Goal: Information Seeking & Learning: Learn about a topic

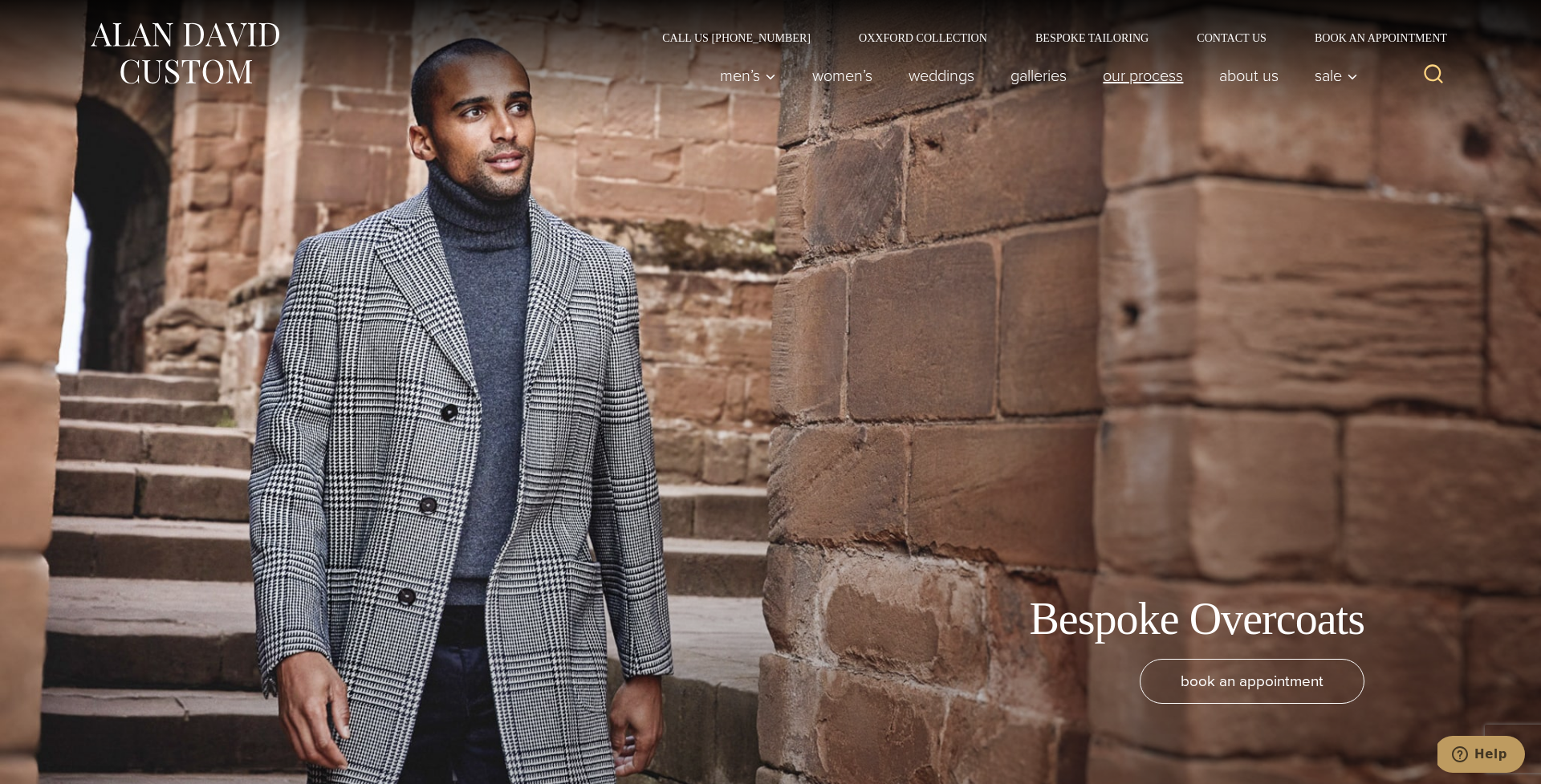
click at [1102, 79] on link "Our Process" at bounding box center [1143, 76] width 116 height 32
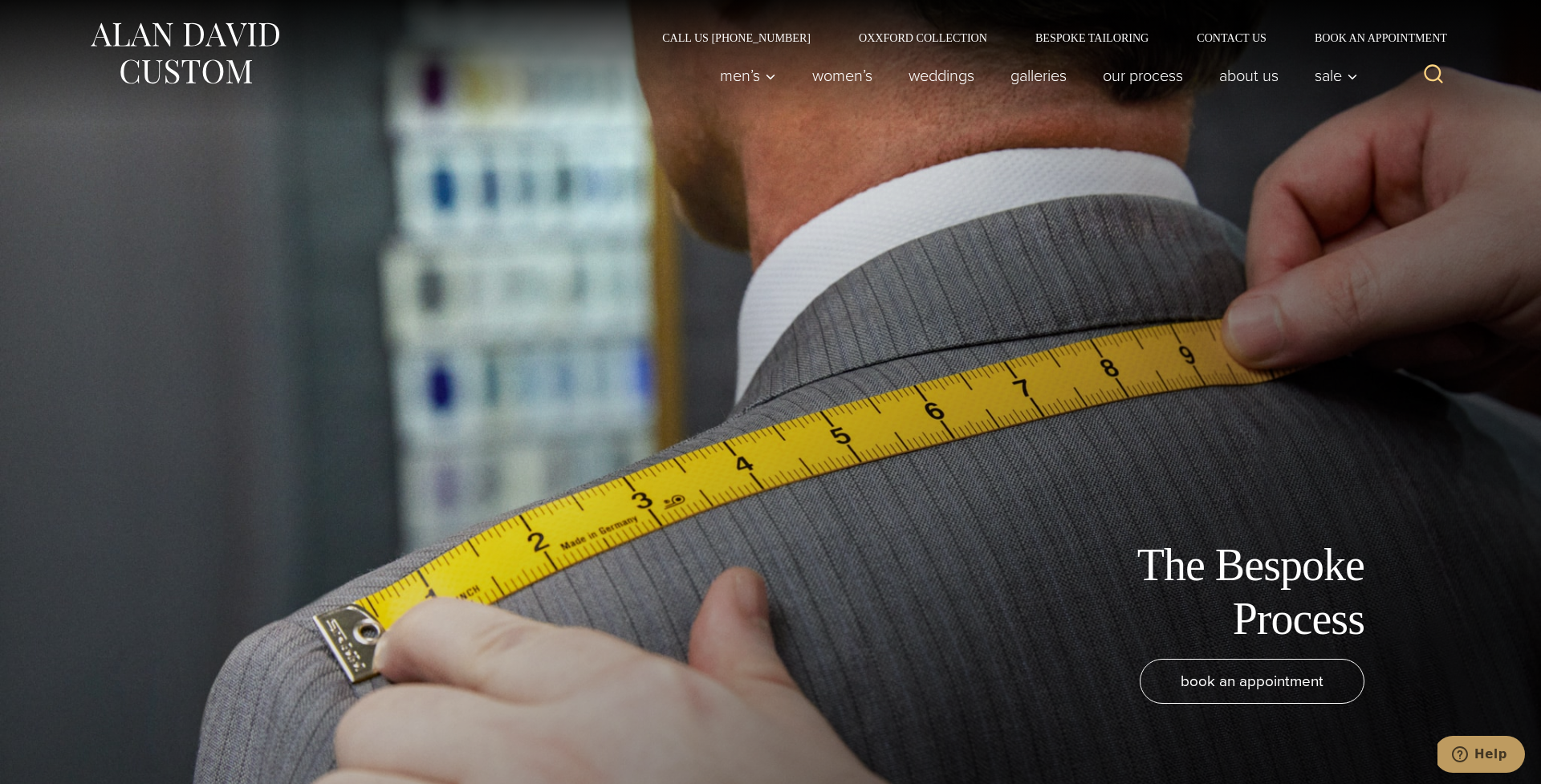
scroll to position [4, 0]
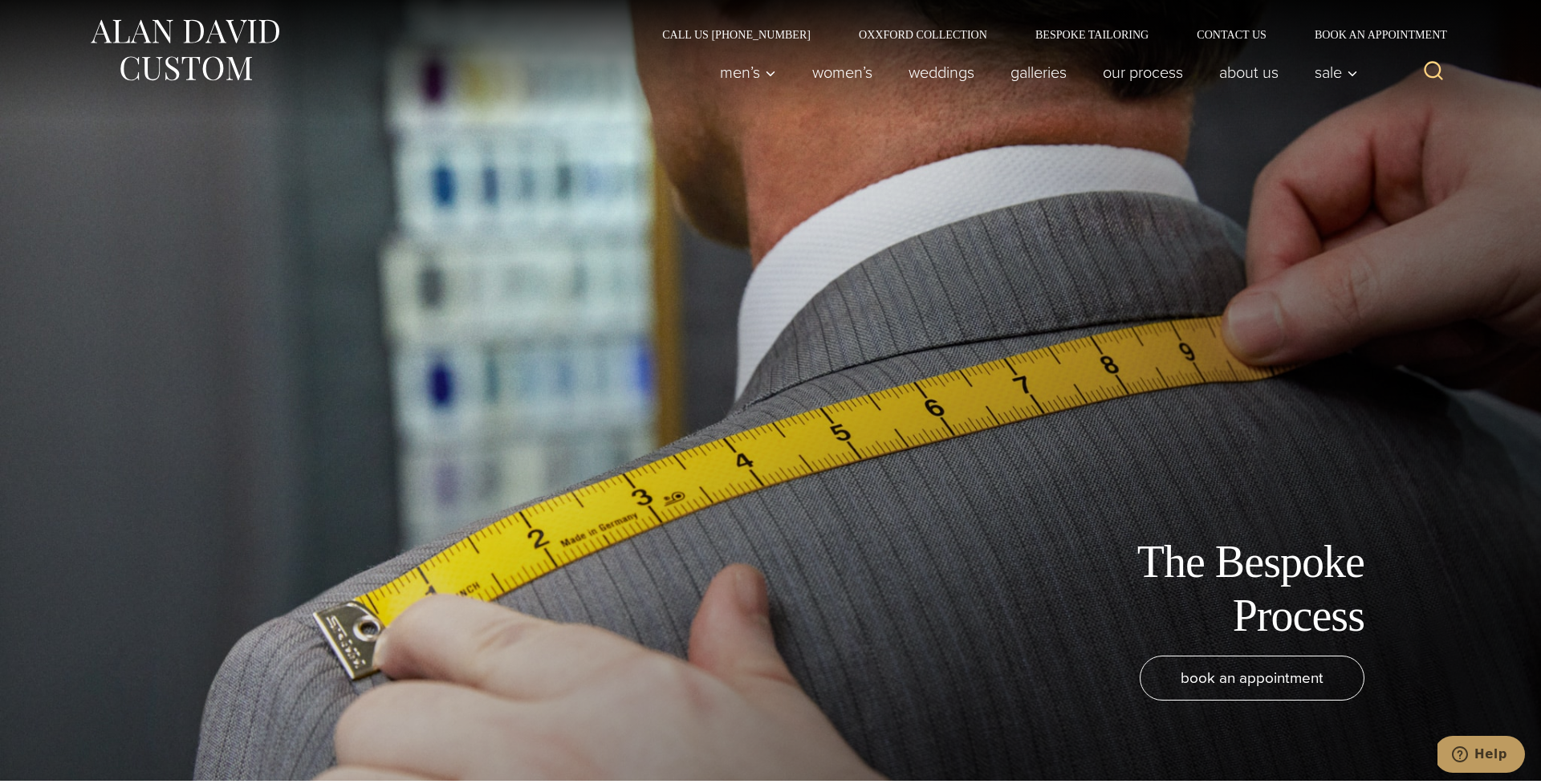
click at [161, 60] on img at bounding box center [184, 50] width 192 height 71
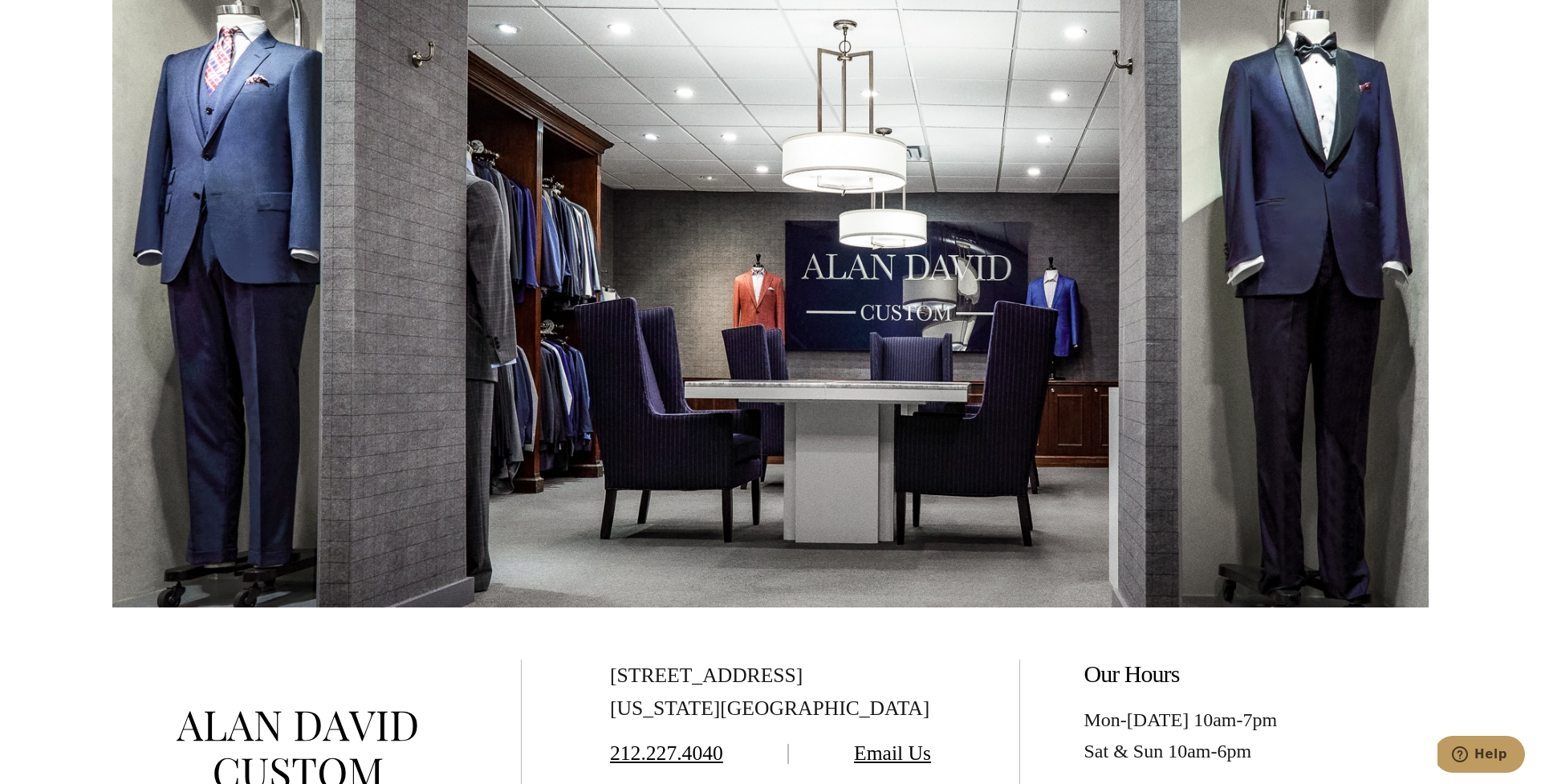
scroll to position [6302, 0]
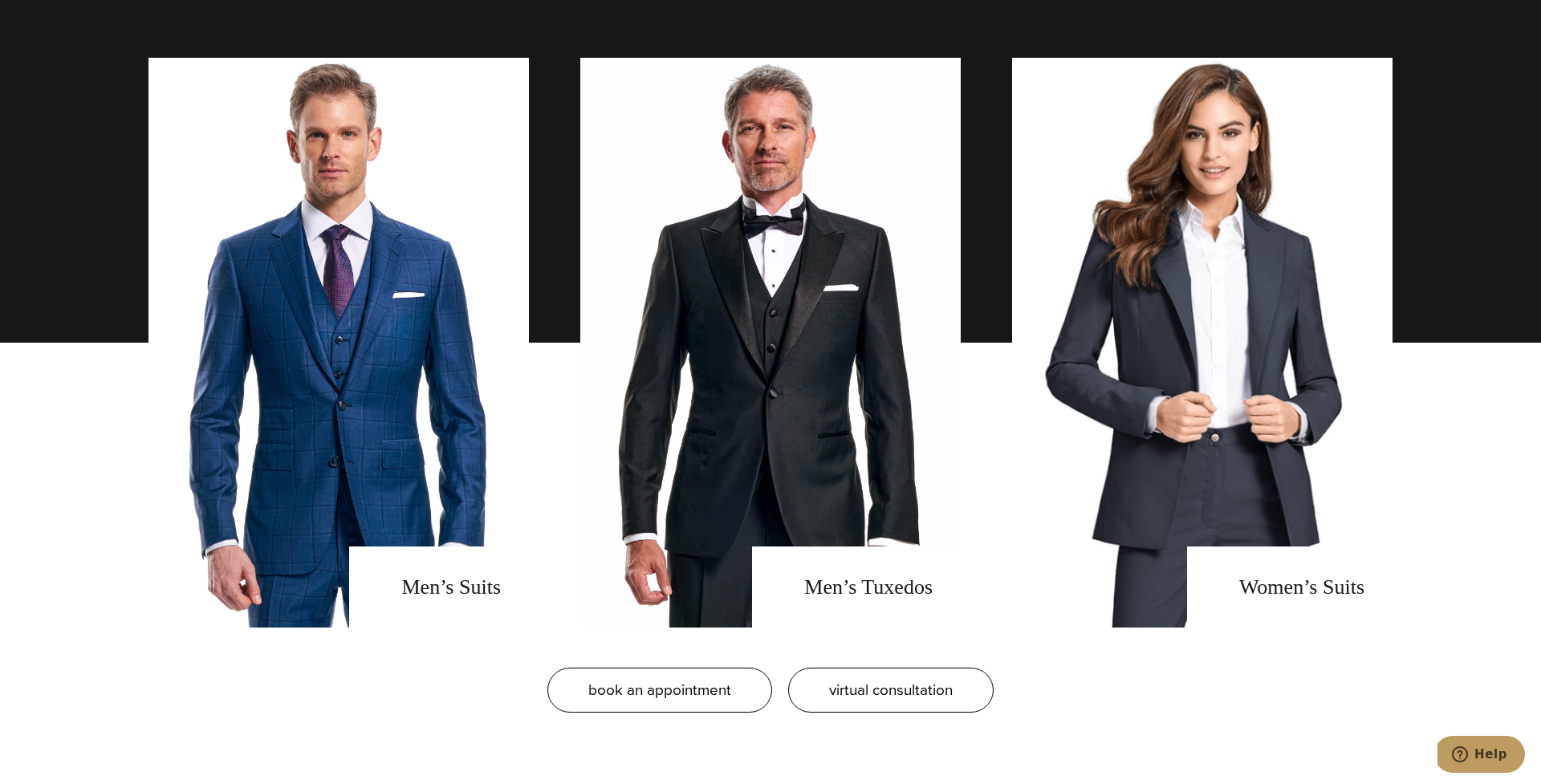
scroll to position [1231, 0]
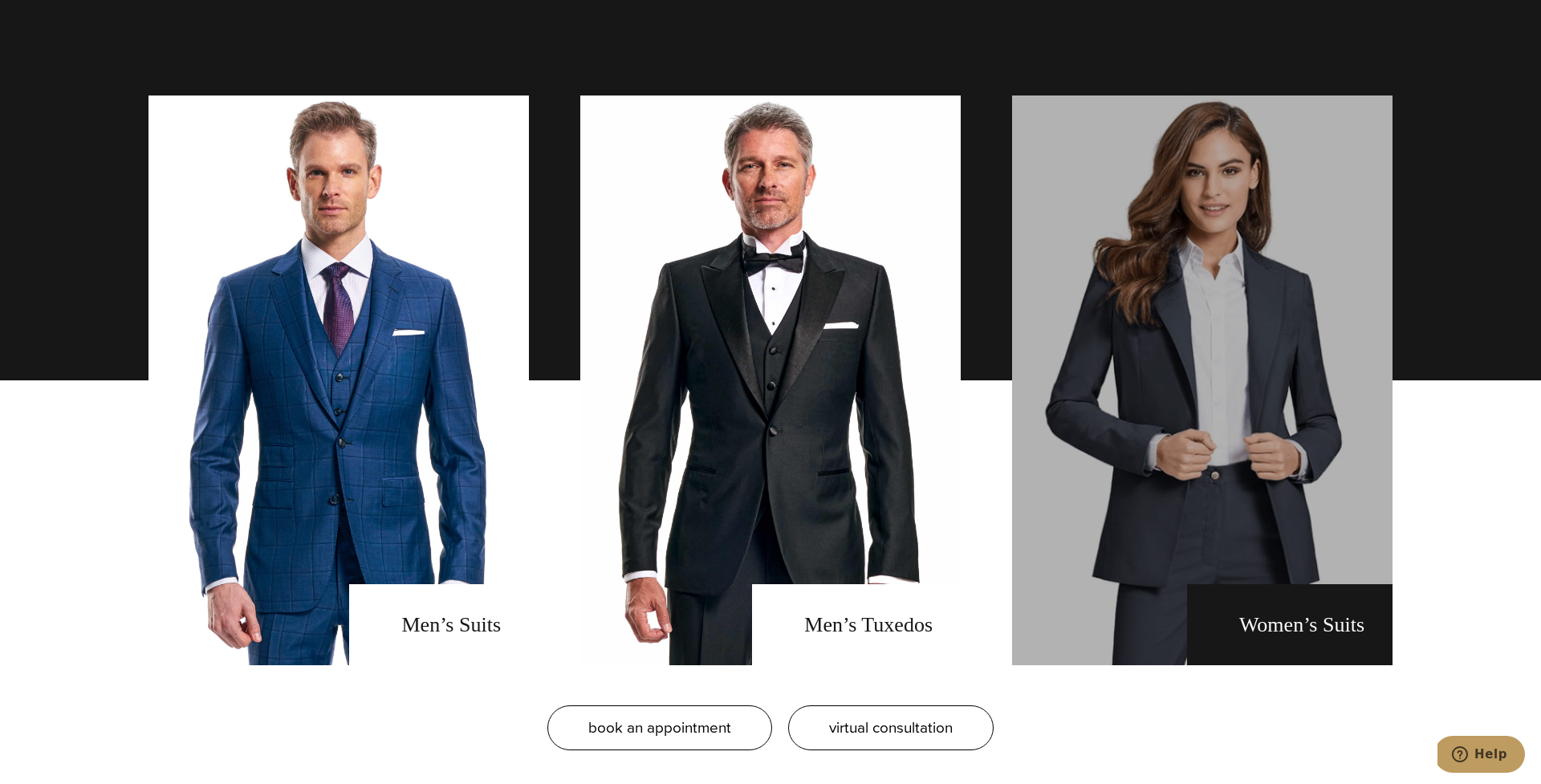
click at [1269, 323] on link "Women's Suits" at bounding box center [1203, 381] width 381 height 570
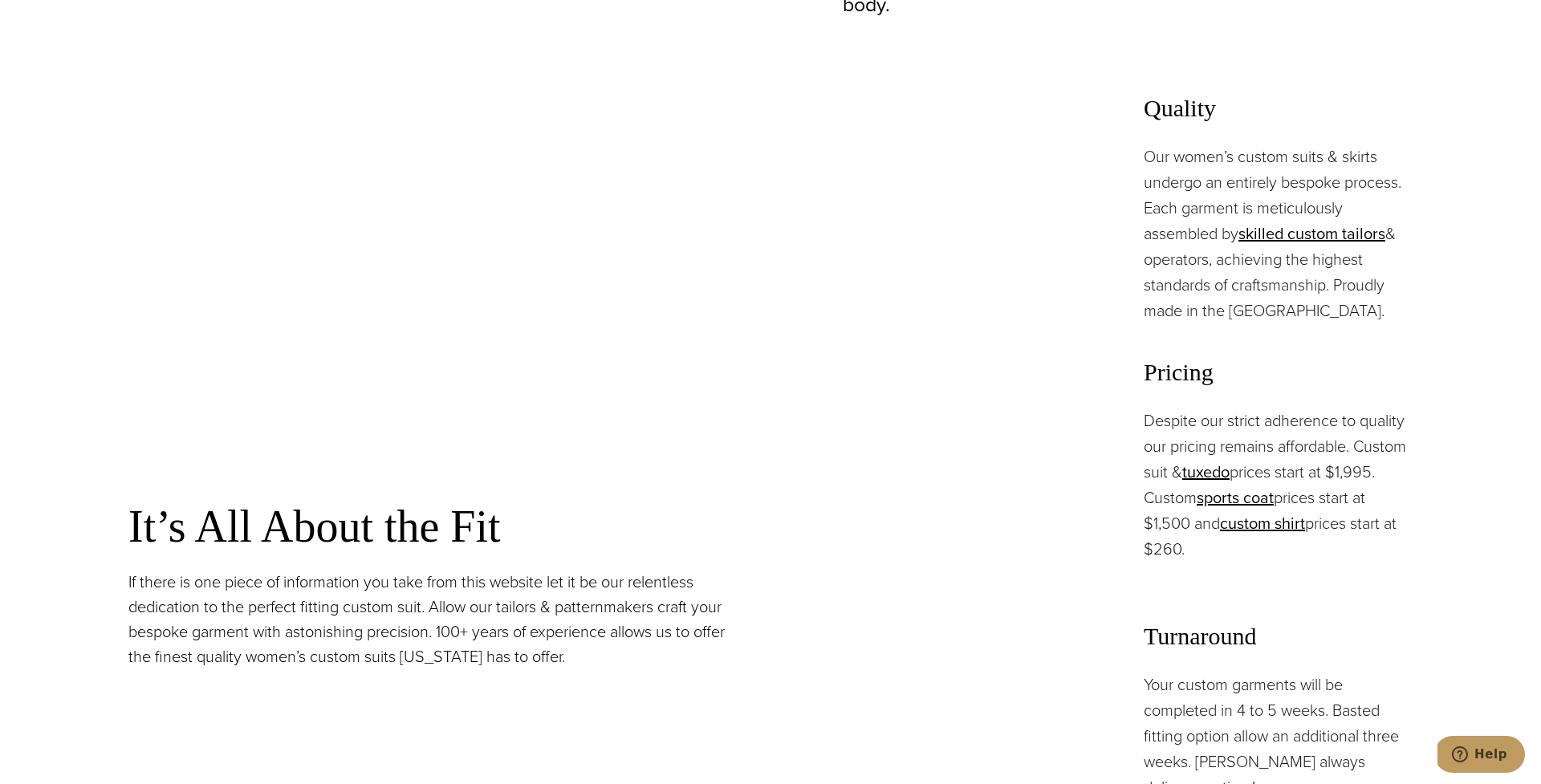
scroll to position [1346, 0]
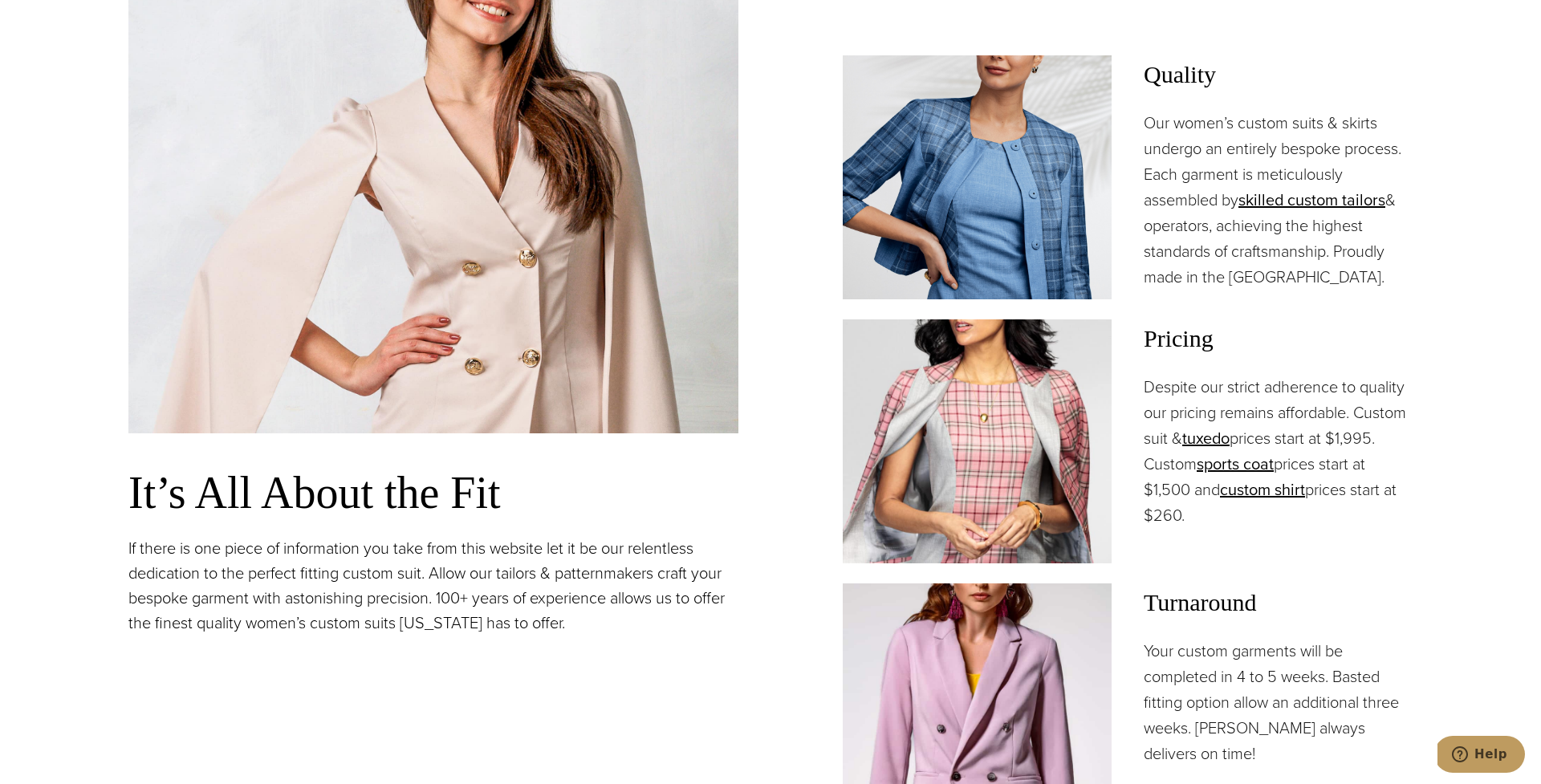
click at [1140, 392] on div "Pricing Despite our strict adherence to quality our pricing remains affordable.…" at bounding box center [1128, 441] width 570 height 244
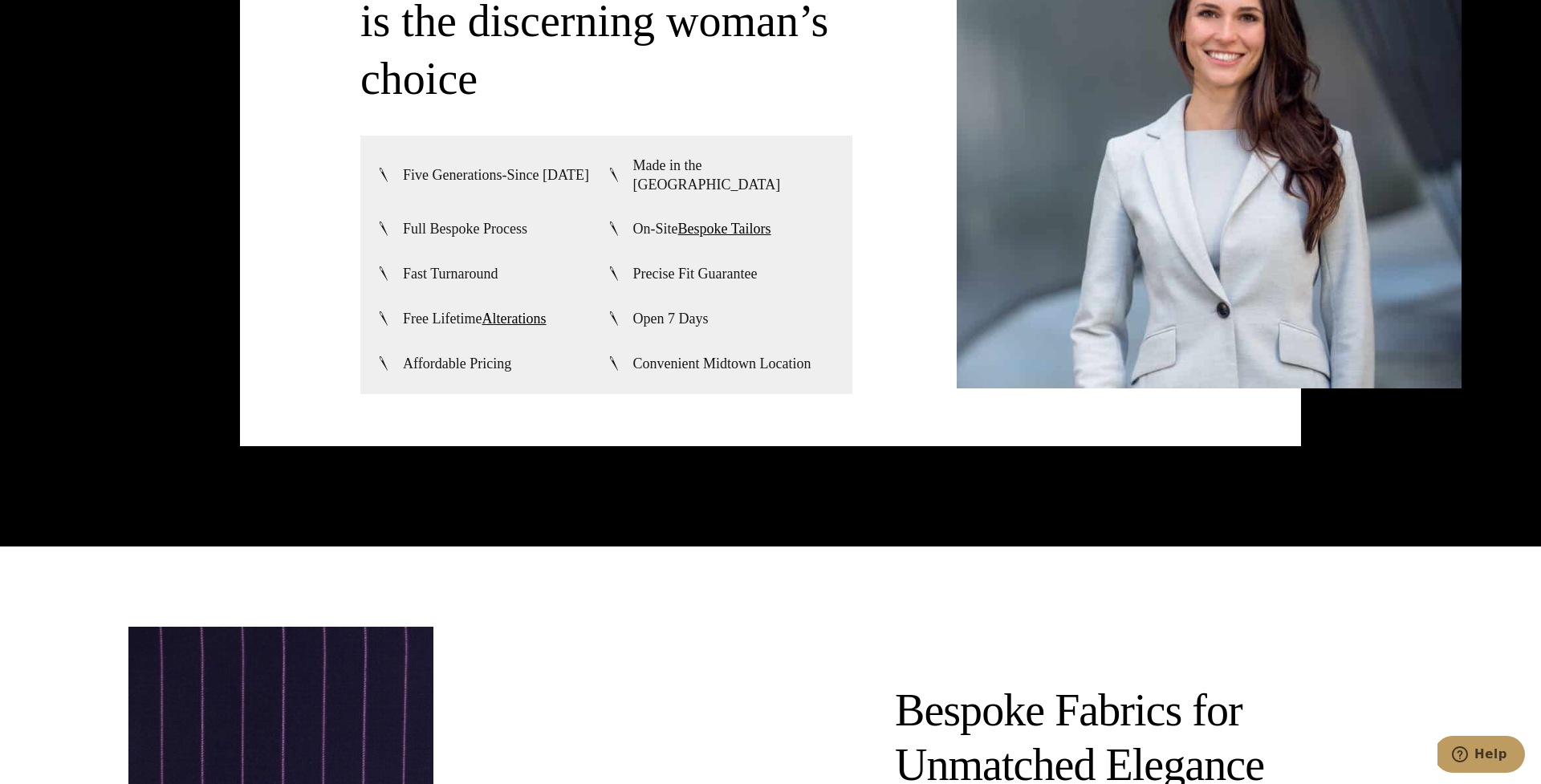
scroll to position [4274, 0]
